Goal: Task Accomplishment & Management: Complete application form

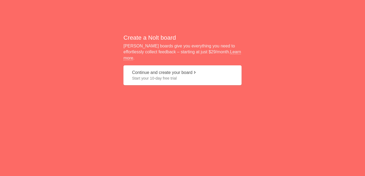
click at [179, 76] on span "Start your 10-day free trial" at bounding box center [182, 78] width 101 height 5
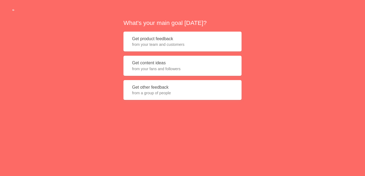
click at [150, 39] on button "Get product feedback from your team and customers" at bounding box center [182, 42] width 118 height 20
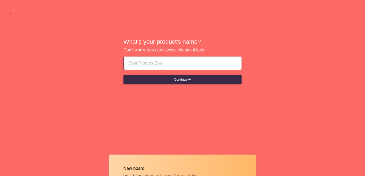
click at [148, 61] on input at bounding box center [182, 63] width 108 height 13
paste input "ajman Freelance Call Girls ^**[PHONE_NUMBER]**^ Escort Girls Pics In ajman"
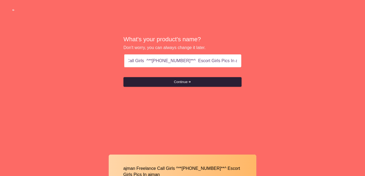
click at [178, 81] on button "Continue" at bounding box center [182, 82] width 118 height 10
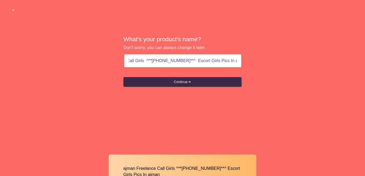
drag, startPoint x: 145, startPoint y: 61, endPoint x: 248, endPoint y: 61, distance: 102.7
click at [248, 61] on div "What's your product's name? Don't worry, you can always change it later. ajman …" at bounding box center [182, 61] width 365 height 123
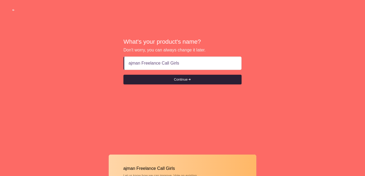
click at [187, 82] on button "Continue" at bounding box center [182, 80] width 118 height 10
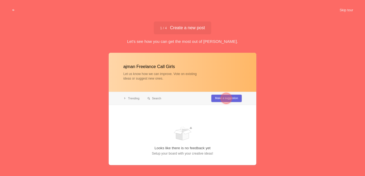
type input "ajman Freelance Call Girls"
click at [220, 99] on div at bounding box center [225, 98] width 19 height 19
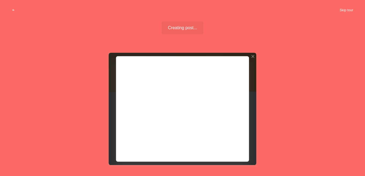
click at [352, 8] on button "Skip tour" at bounding box center [346, 10] width 27 height 10
